Goal: Find specific page/section: Find specific page/section

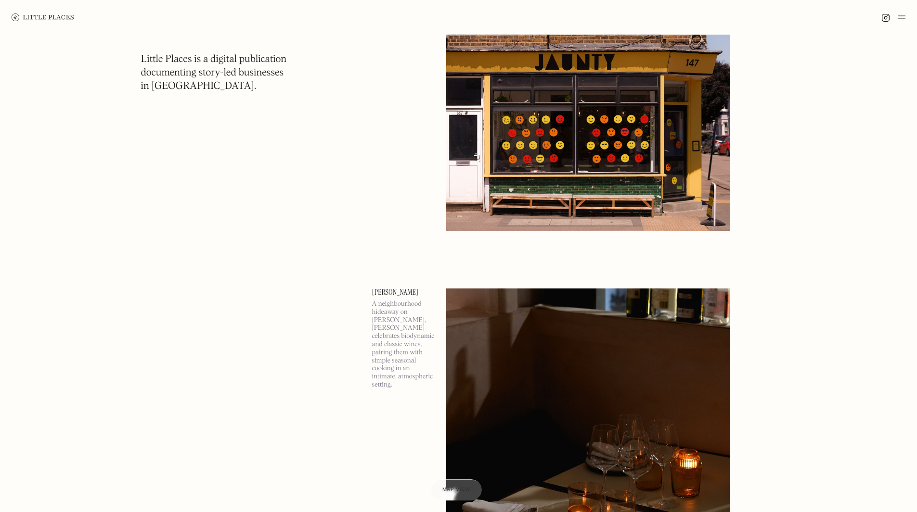
scroll to position [272, 0]
click at [441, 489] on div at bounding box center [455, 490] width 53 height 22
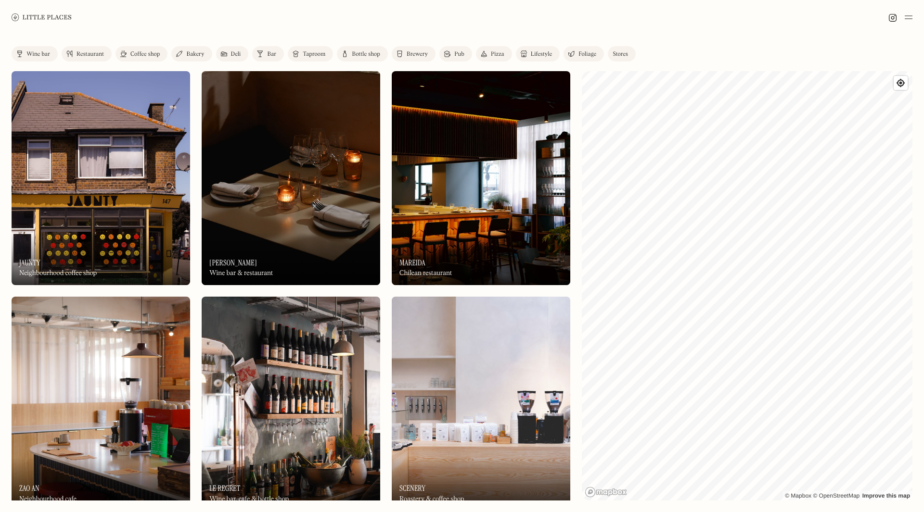
click at [94, 51] on div "Restaurant" at bounding box center [89, 54] width 27 height 6
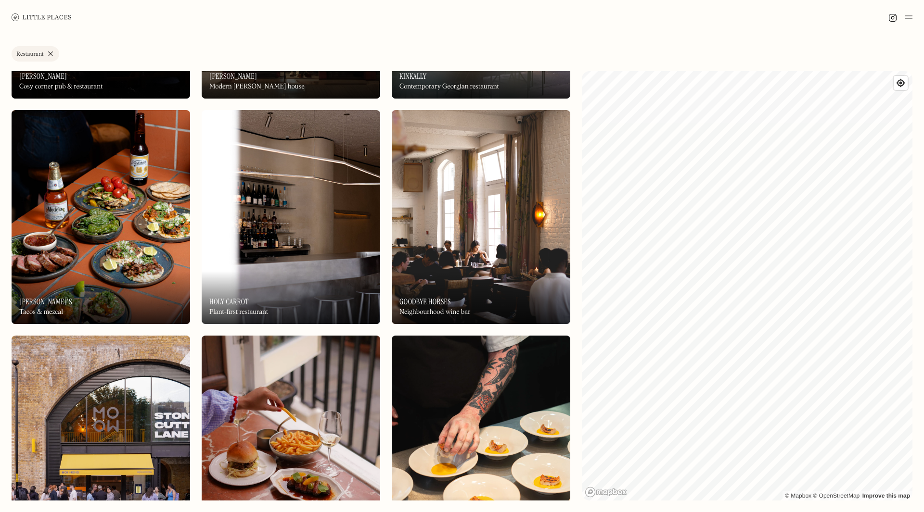
scroll to position [1993, 0]
